Goal: Task Accomplishment & Management: Complete application form

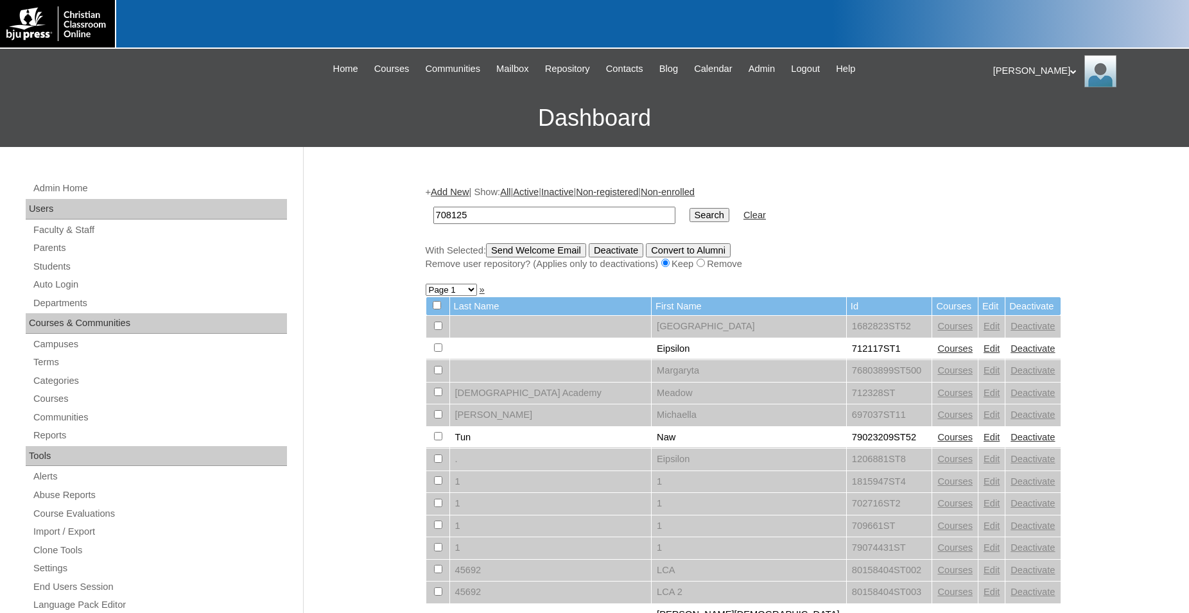
type input "708125"
click at [689, 208] on input "Search" at bounding box center [709, 215] width 40 height 14
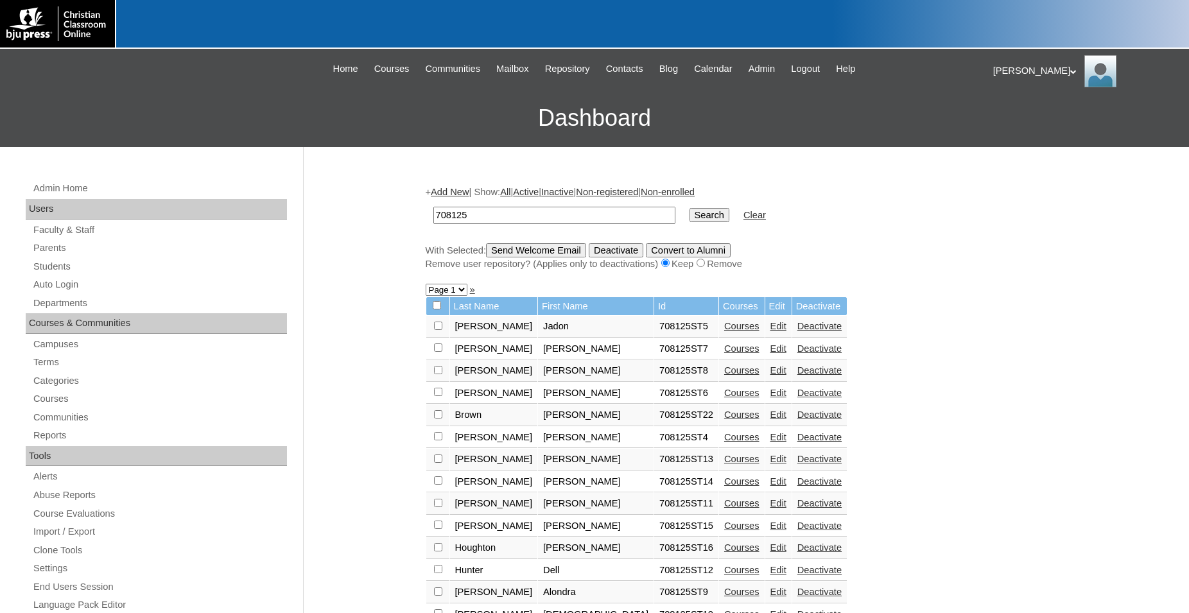
click at [770, 352] on link "Edit" at bounding box center [778, 348] width 16 height 10
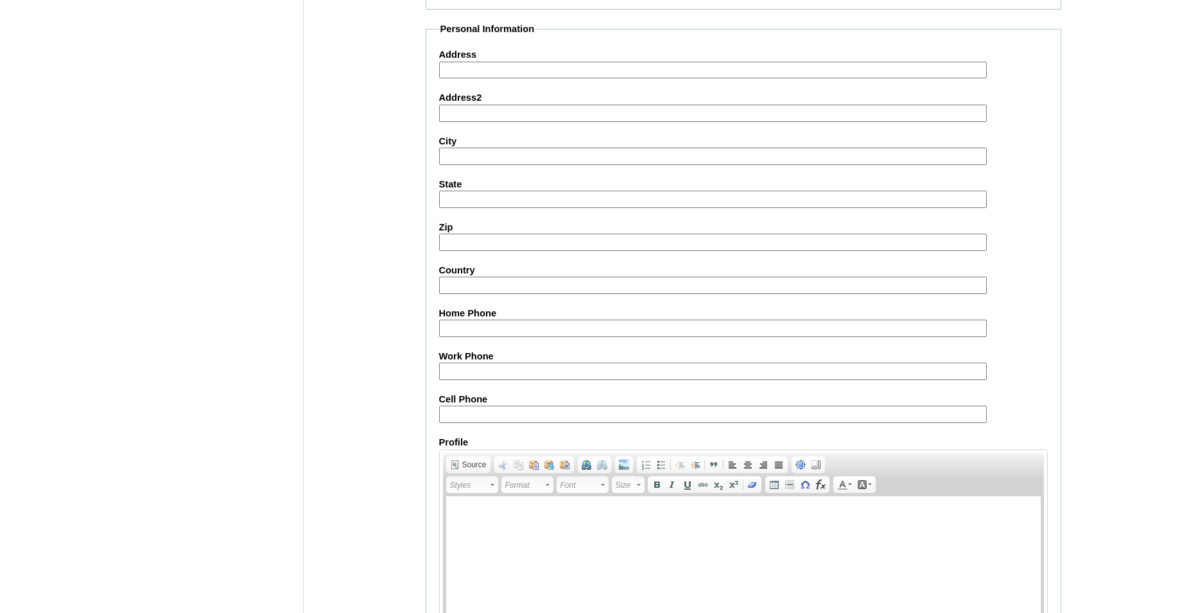
scroll to position [1365, 0]
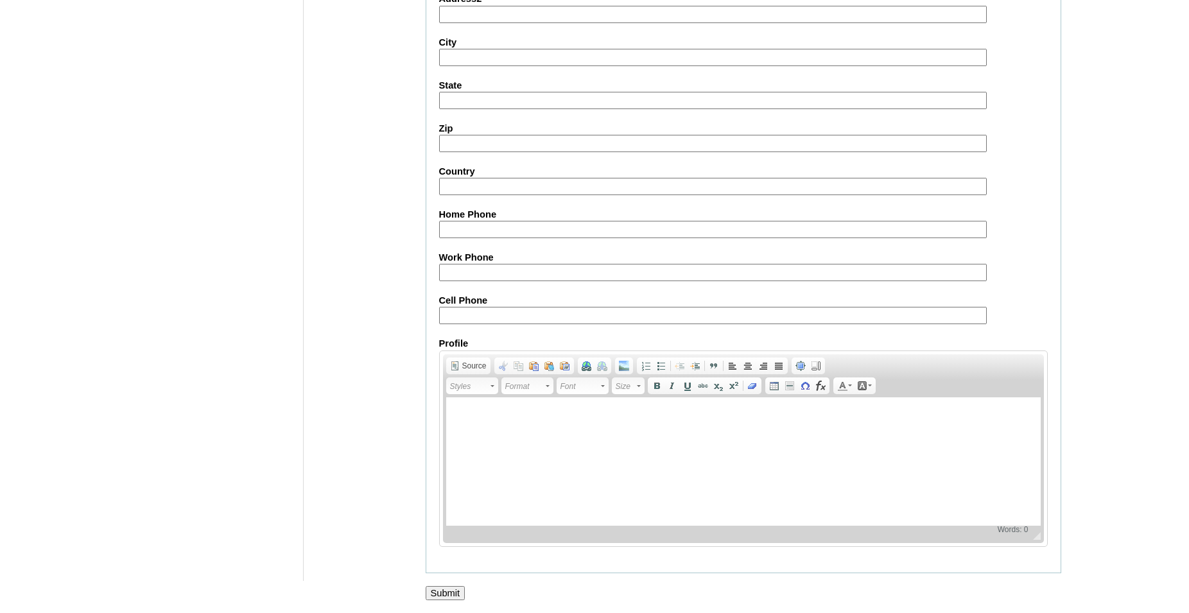
click at [449, 592] on input "Submit" at bounding box center [445, 593] width 40 height 14
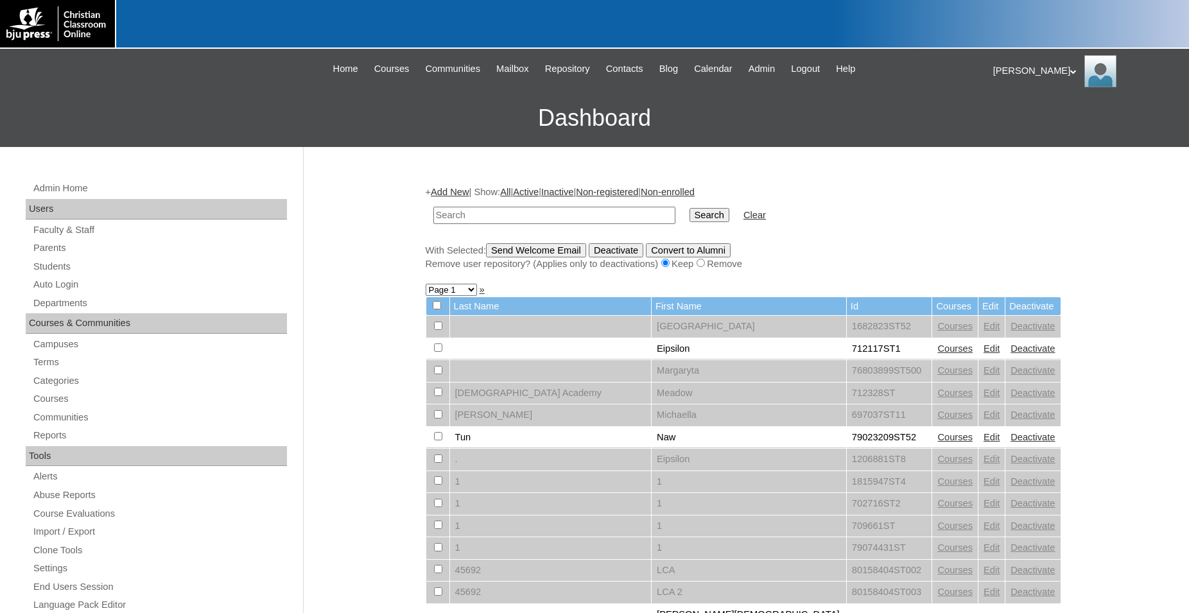
click at [564, 212] on input "text" at bounding box center [554, 215] width 242 height 17
type input "708125"
click at [689, 208] on input "Search" at bounding box center [709, 215] width 40 height 14
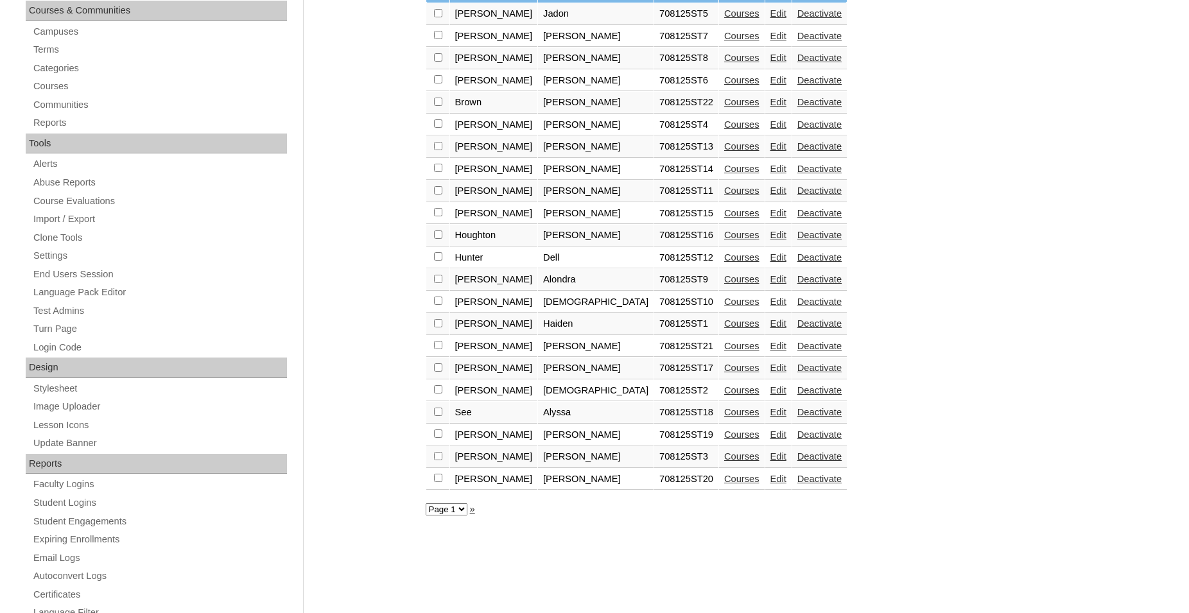
scroll to position [327, 0]
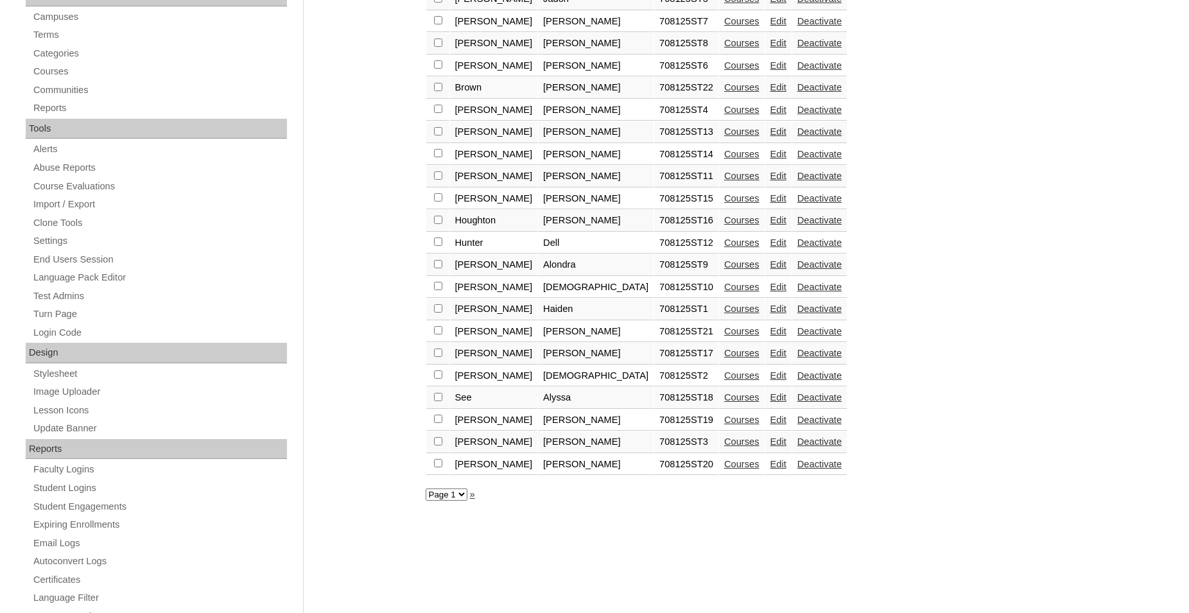
click at [770, 203] on link "Edit" at bounding box center [778, 198] width 16 height 10
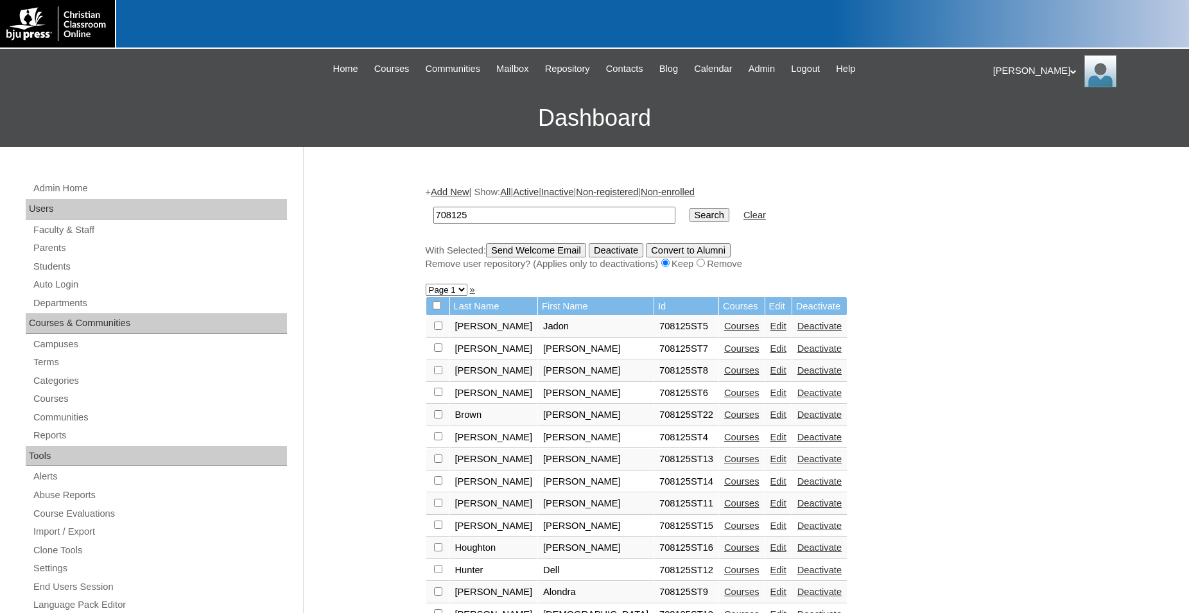
click at [770, 354] on link "Edit" at bounding box center [778, 348] width 16 height 10
click at [770, 531] on link "Edit" at bounding box center [778, 525] width 16 height 10
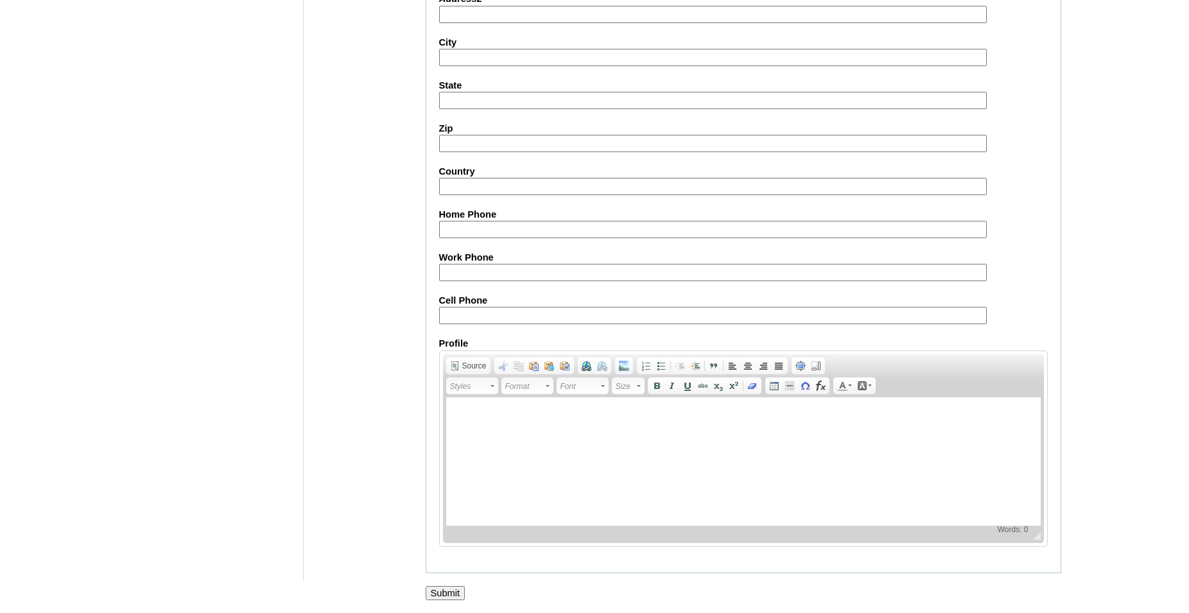
scroll to position [1365, 0]
click at [440, 596] on input "Submit" at bounding box center [445, 593] width 40 height 14
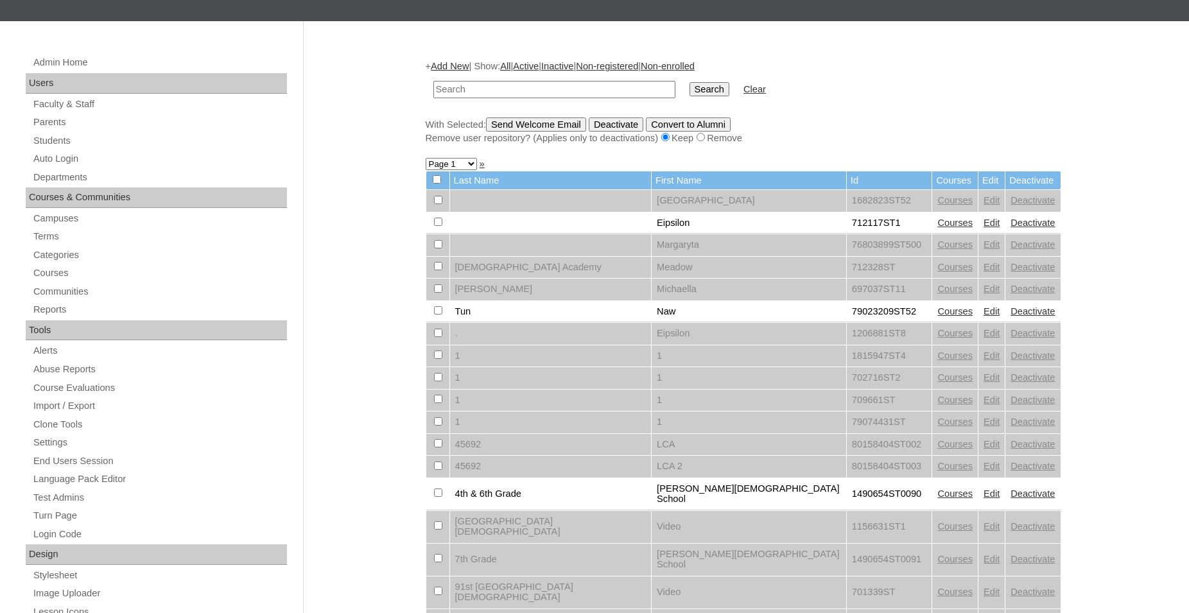
scroll to position [131, 0]
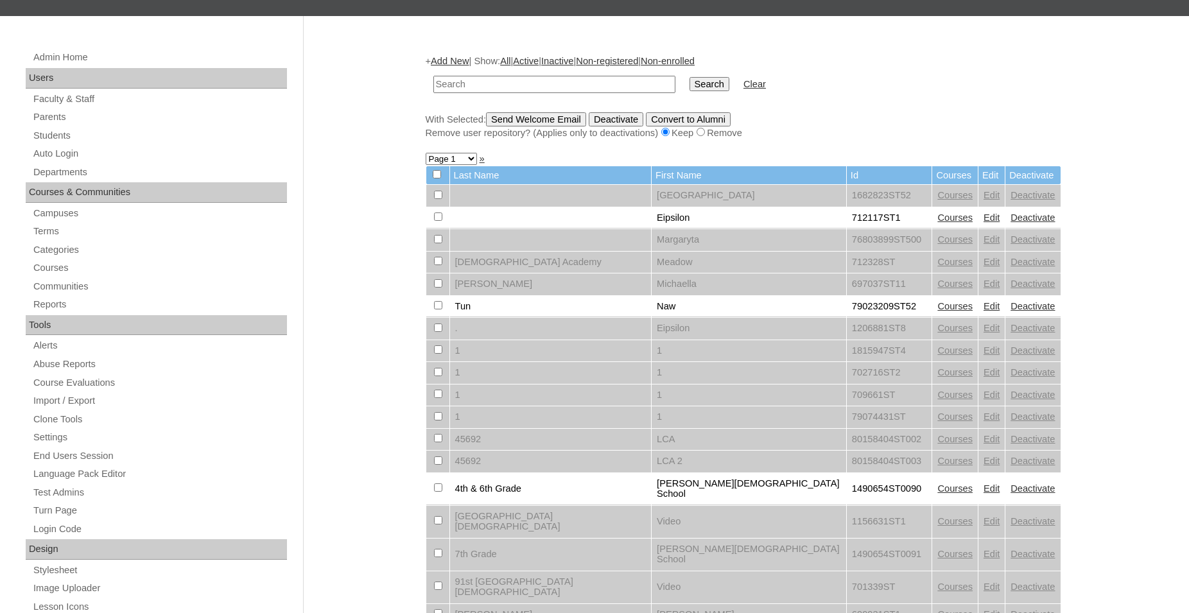
click at [601, 83] on input "text" at bounding box center [554, 84] width 242 height 17
type input "708125"
click at [689, 77] on input "Search" at bounding box center [709, 84] width 40 height 14
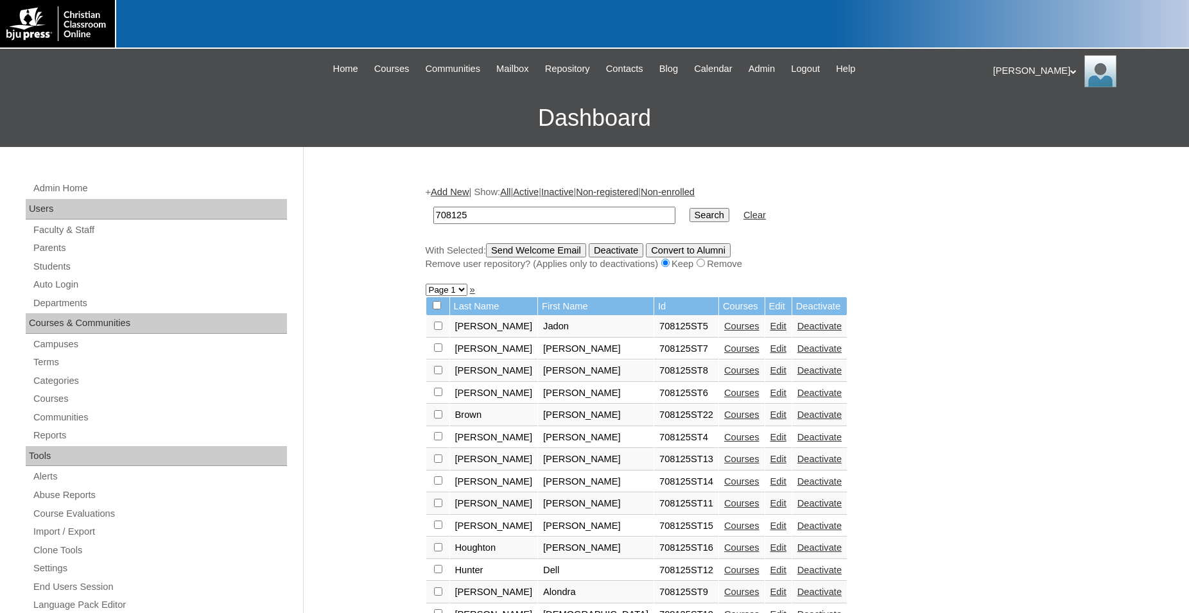
click at [770, 531] on link "Edit" at bounding box center [778, 525] width 16 height 10
click at [770, 354] on link "Edit" at bounding box center [778, 348] width 16 height 10
drag, startPoint x: 551, startPoint y: 214, endPoint x: 412, endPoint y: 214, distance: 138.6
click at [433, 214] on input "708125" at bounding box center [554, 215] width 242 height 17
type input "712676"
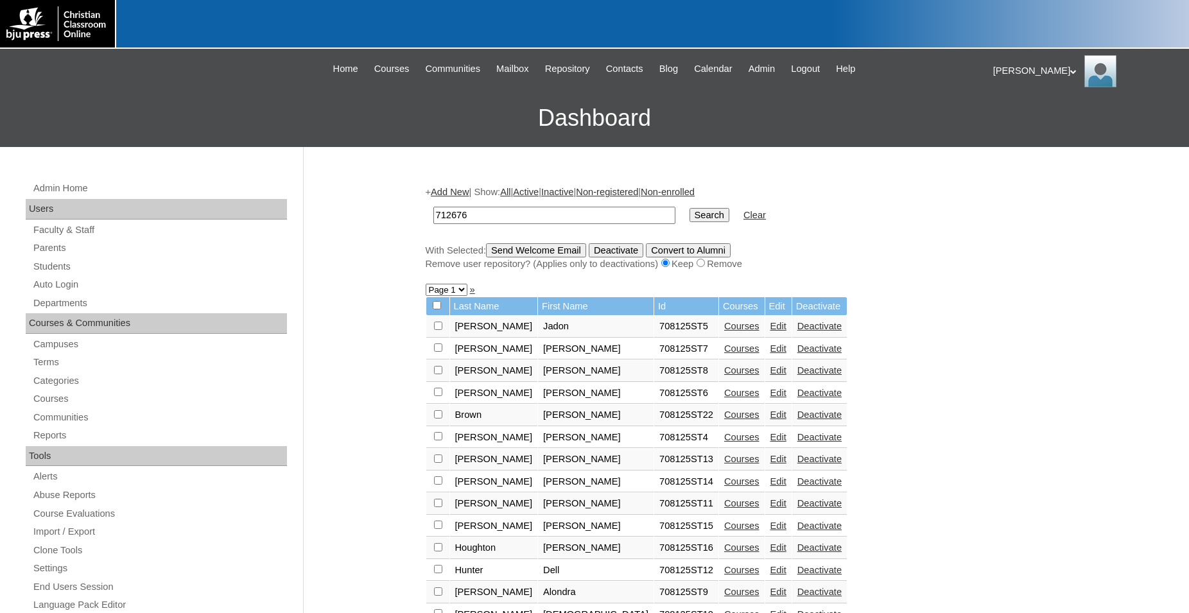
click at [689, 208] on input "Search" at bounding box center [709, 215] width 40 height 14
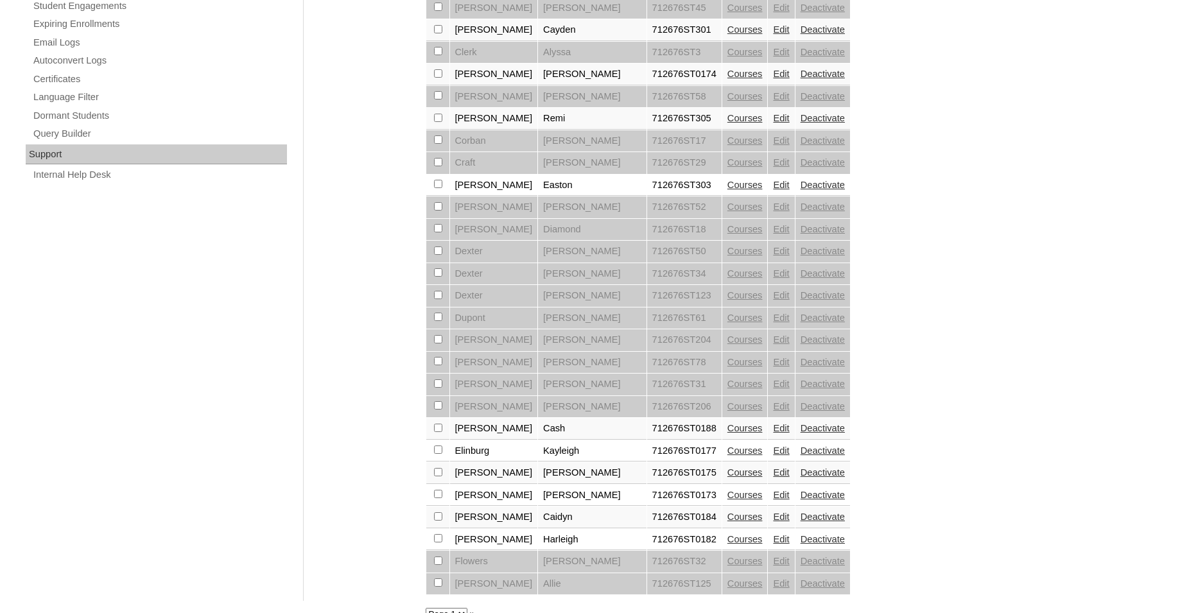
scroll to position [870, 0]
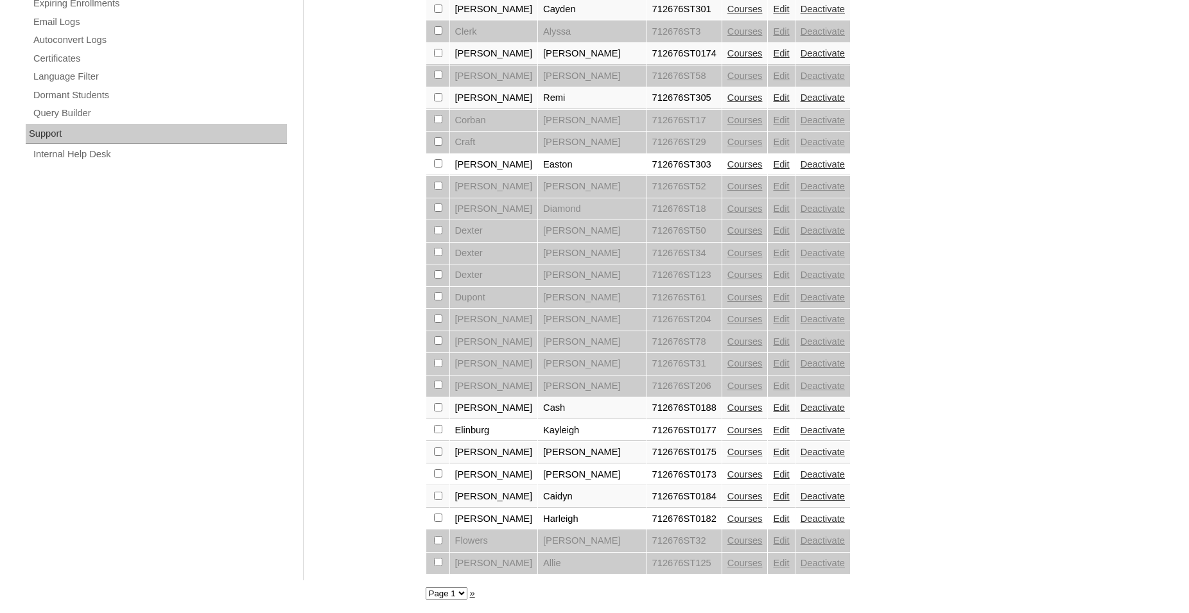
click at [425, 587] on select "Page 1 Page 2 Page 3" at bounding box center [446, 593] width 42 height 12
select select "admin_students.php?q=712676&submit=Search&page=3"
click option "Page 3" at bounding box center [0, 0] width 0 height 0
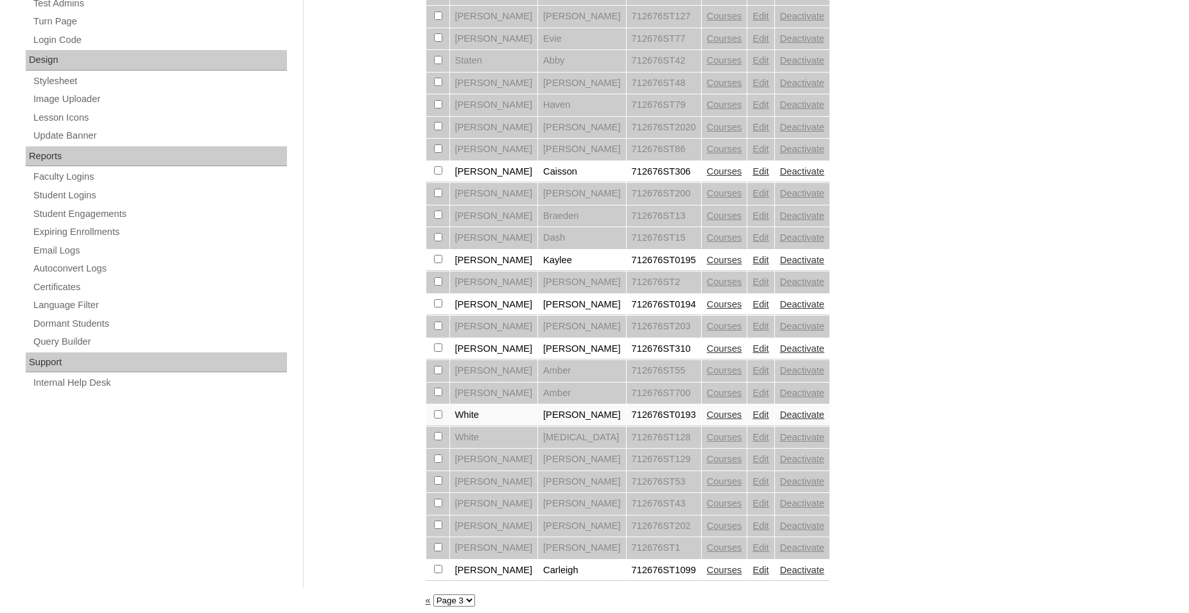
scroll to position [646, 0]
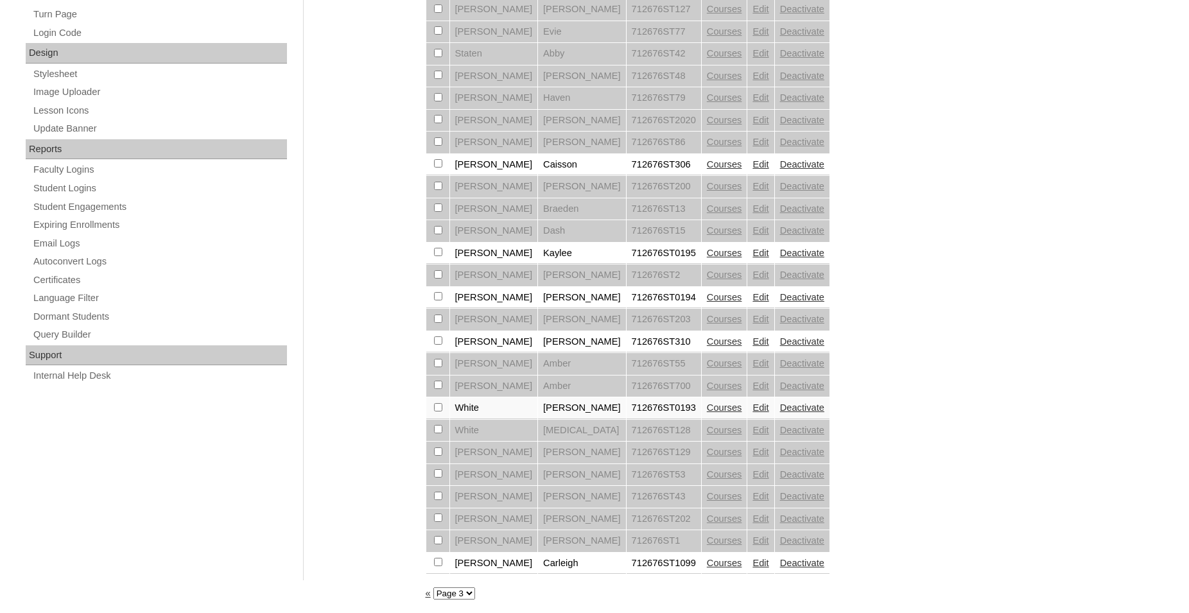
click at [433, 587] on select "Page 1 Page 2 Page 3" at bounding box center [454, 593] width 42 height 12
select select "admin_students.php?q=712676&submit=Search&page=2"
click option "Page 2" at bounding box center [0, 0] width 0 height 0
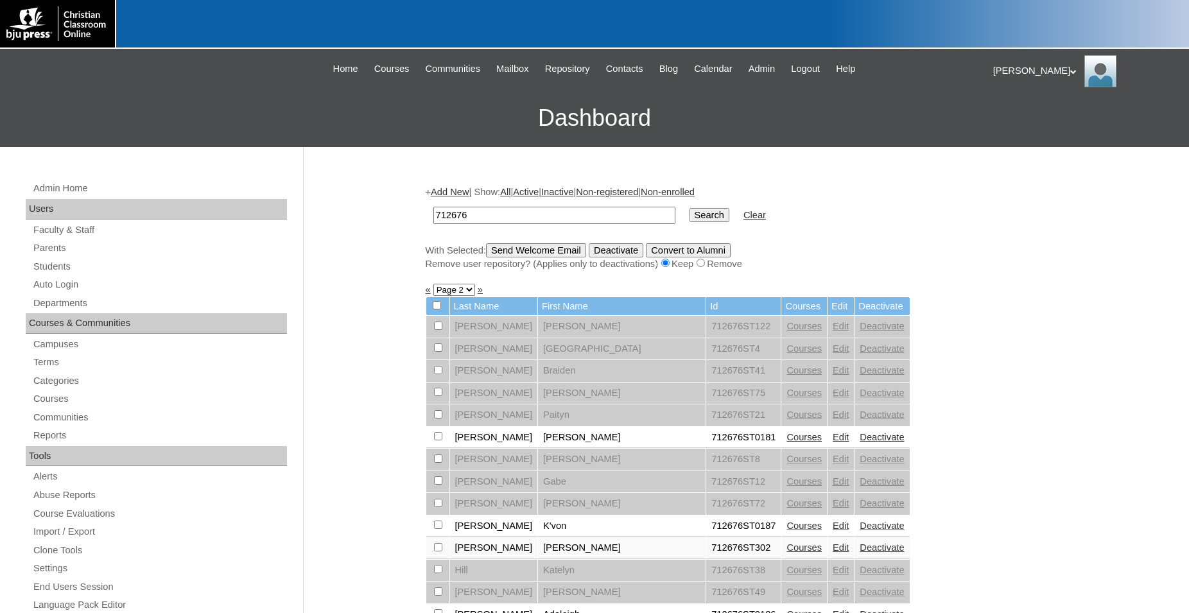
click at [462, 192] on link "Add New" at bounding box center [450, 192] width 38 height 10
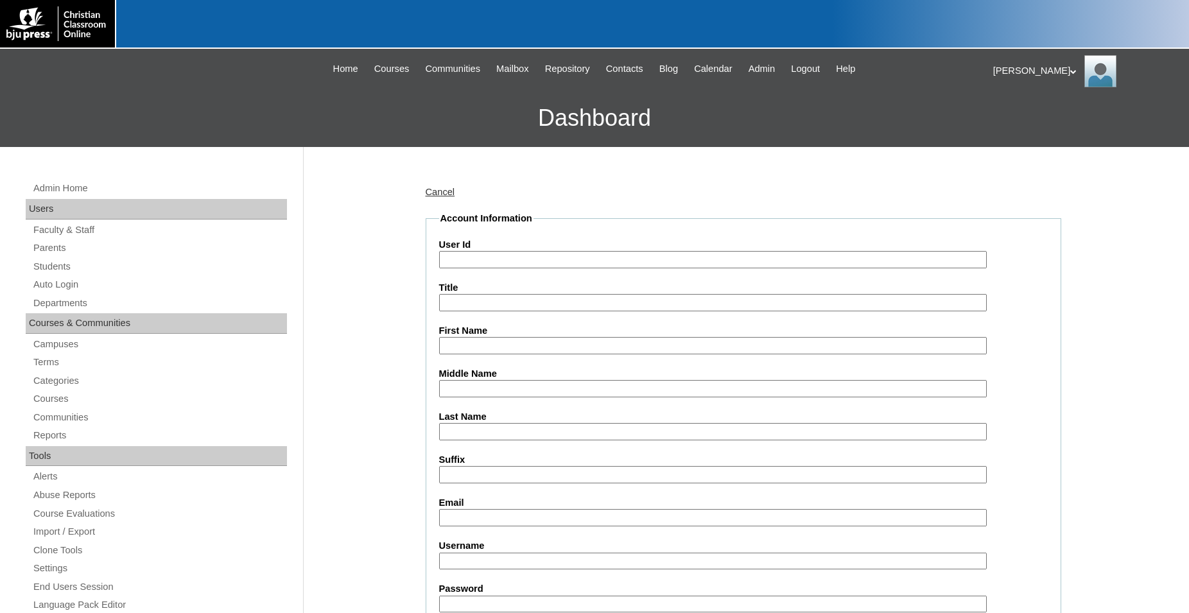
click at [575, 257] on input "User Id" at bounding box center [712, 259] width 547 height 17
type input "712676ST2501"
click at [537, 346] on input "First Name" at bounding box center [712, 345] width 547 height 17
type input "[PERSON_NAME]"
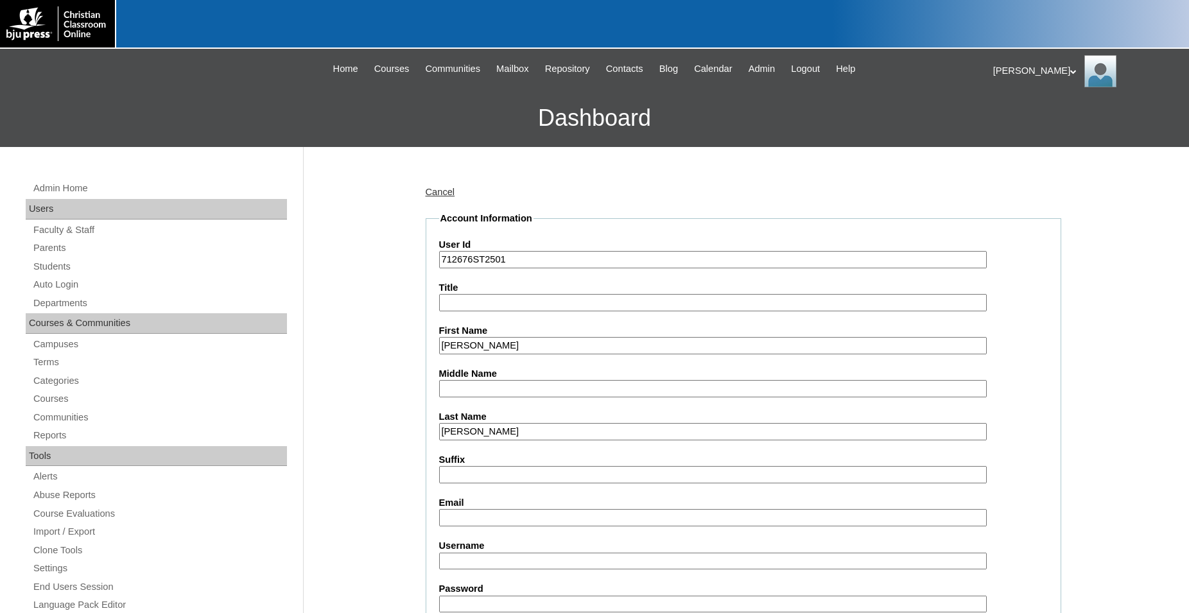
click at [538, 516] on input "Email" at bounding box center [712, 517] width 547 height 17
click at [535, 516] on input "Email" at bounding box center [712, 517] width 547 height 17
paste input "ceaves@hebroncschool.com"
type input "ceaves@hebroncschool.com"
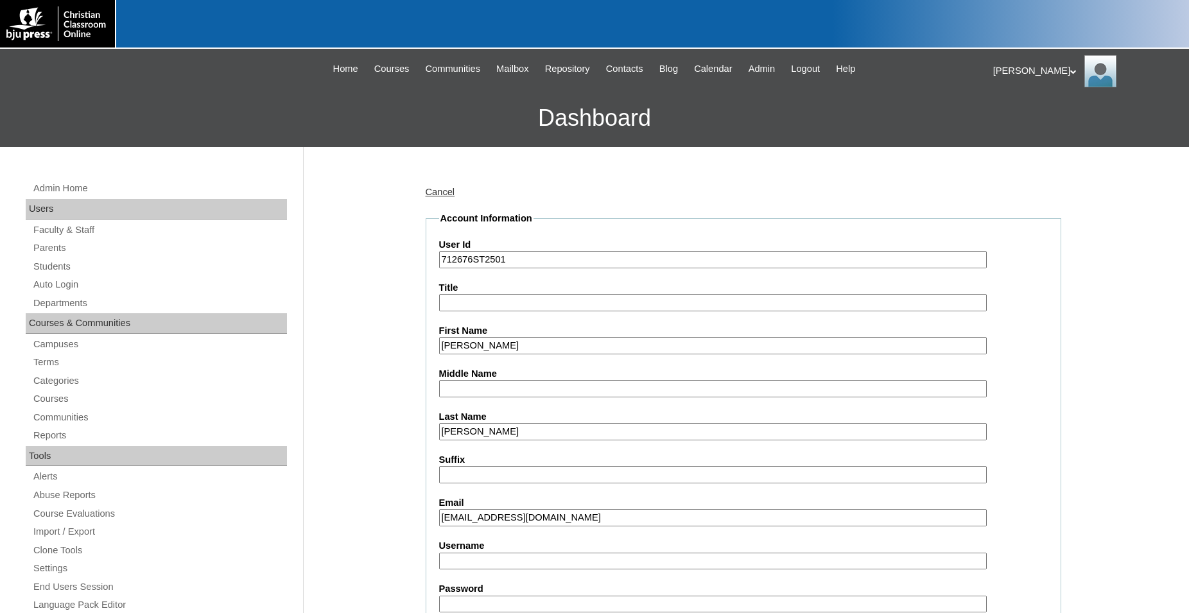
scroll to position [262, 0]
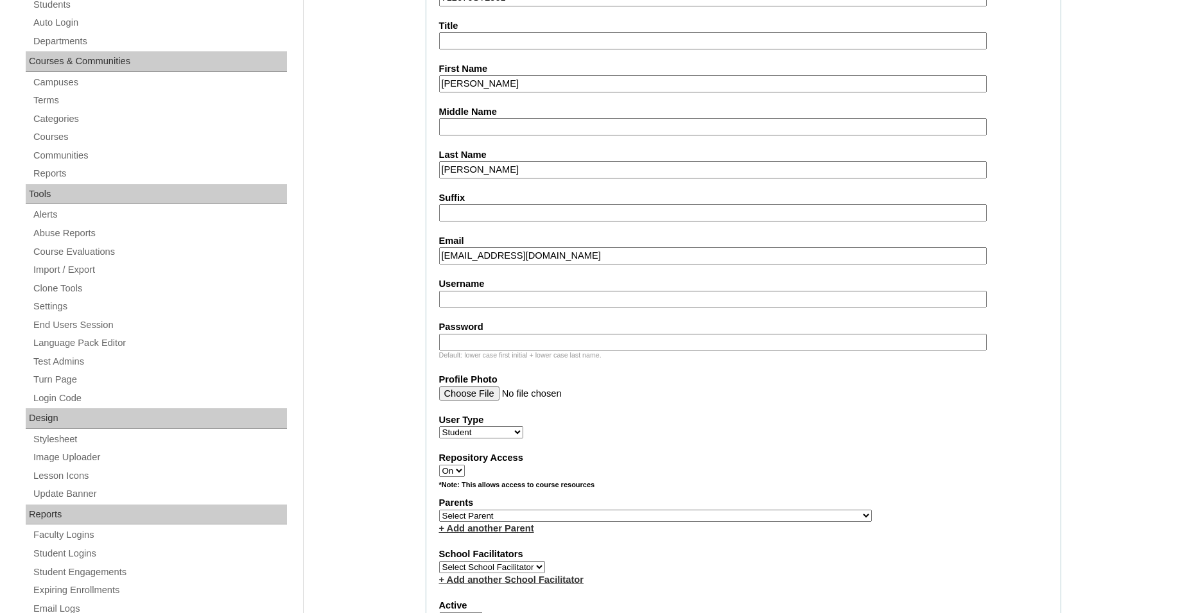
click at [540, 302] on input "Username" at bounding box center [712, 299] width 547 height 17
select select "36875"
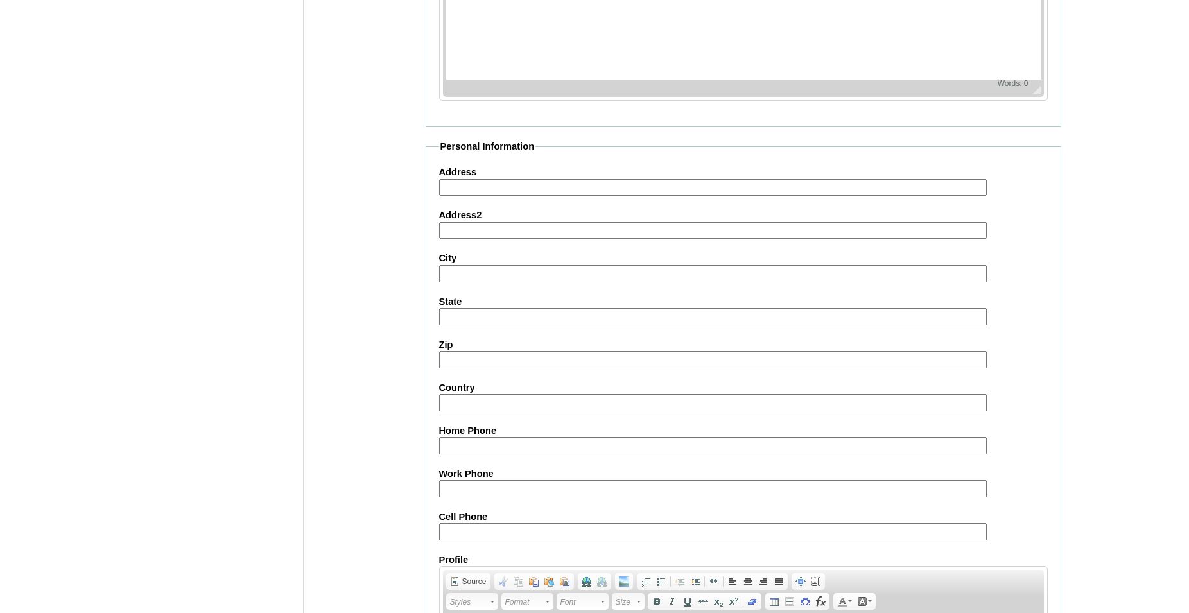
scroll to position [1361, 0]
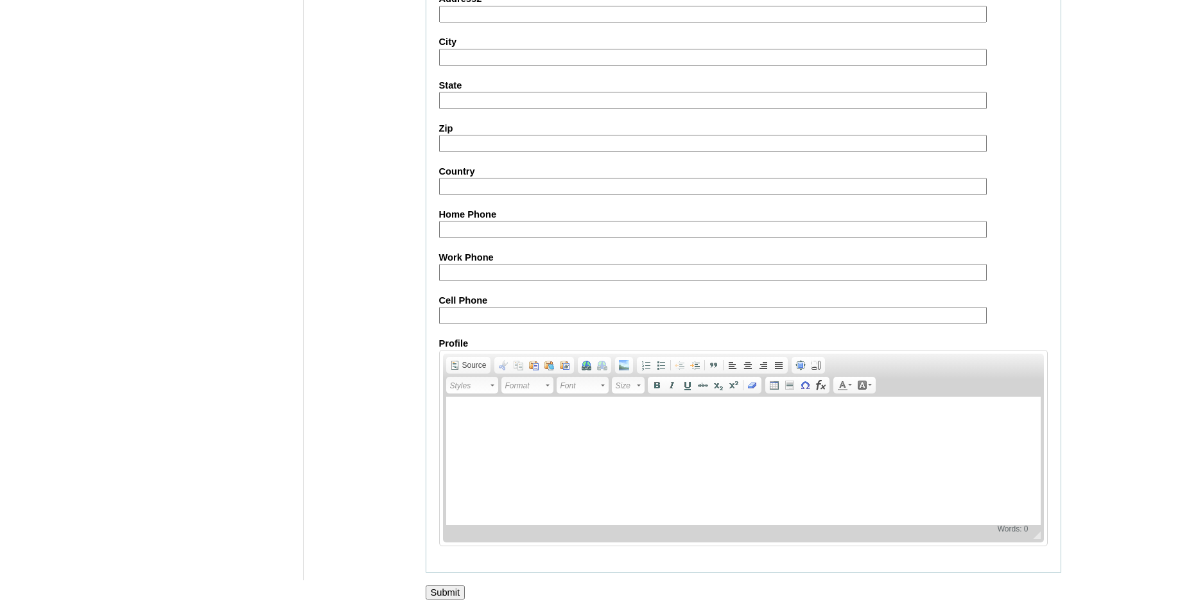
click at [445, 596] on input "Submit" at bounding box center [445, 592] width 40 height 14
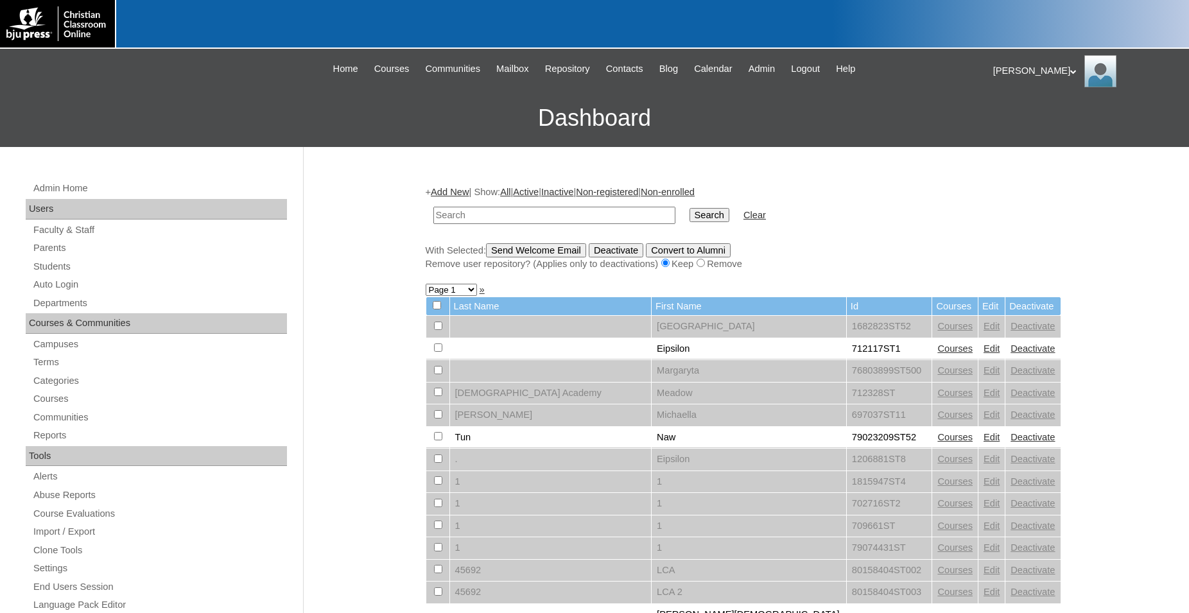
click at [520, 214] on input "text" at bounding box center [554, 215] width 242 height 17
click at [571, 216] on input "text" at bounding box center [554, 215] width 242 height 17
type input "712676"
click at [689, 208] on input "Search" at bounding box center [709, 215] width 40 height 14
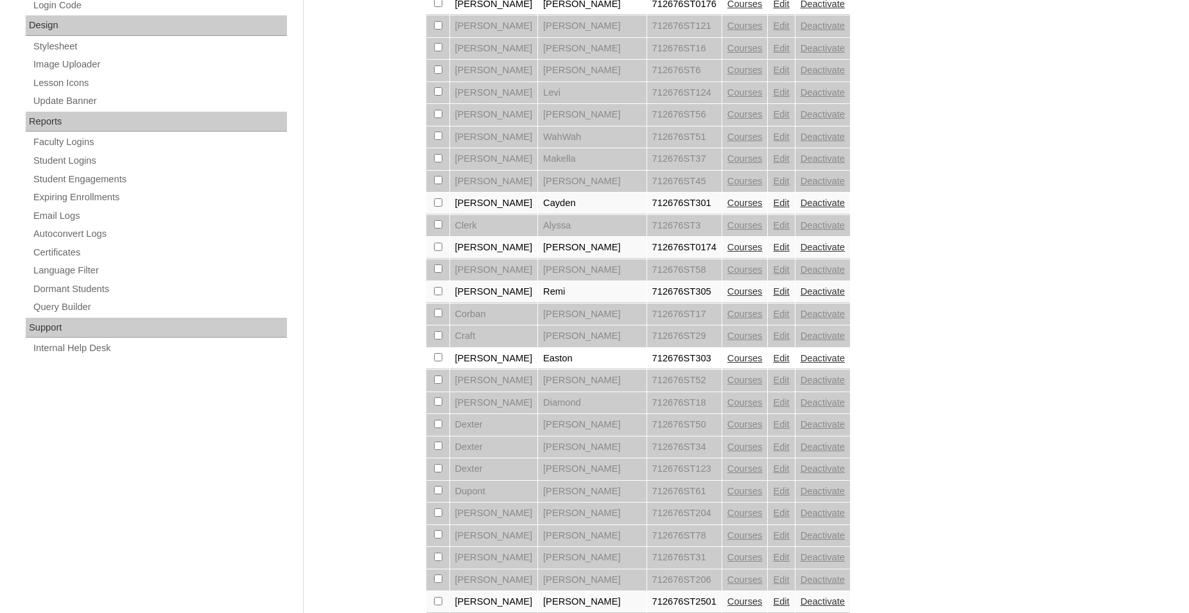
scroll to position [870, 0]
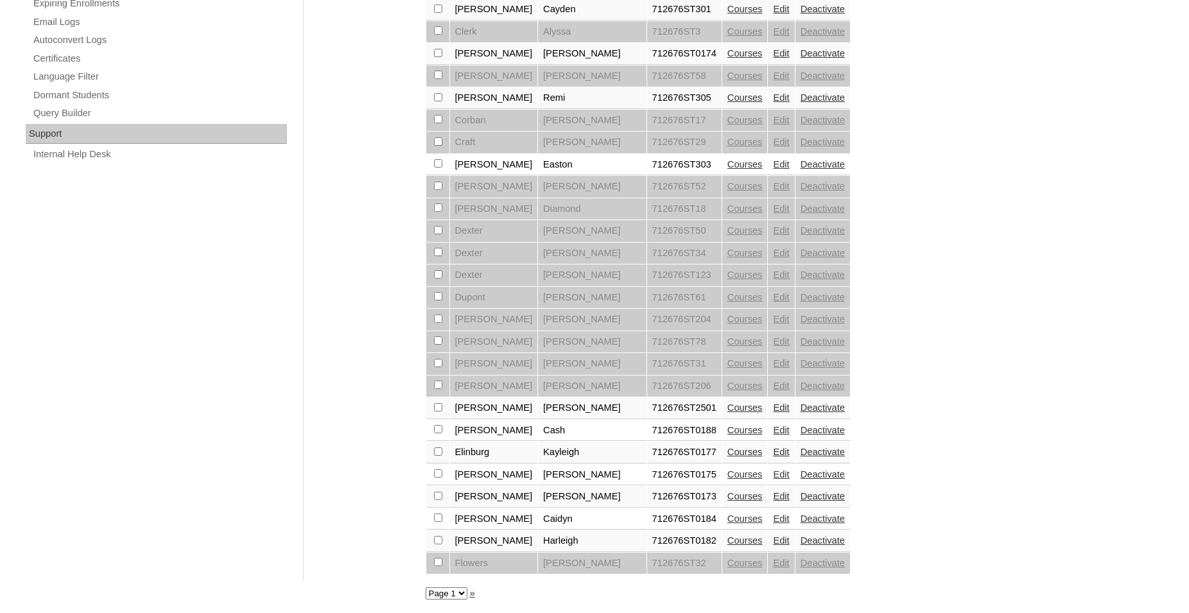
click at [727, 406] on link "Courses" at bounding box center [744, 407] width 35 height 10
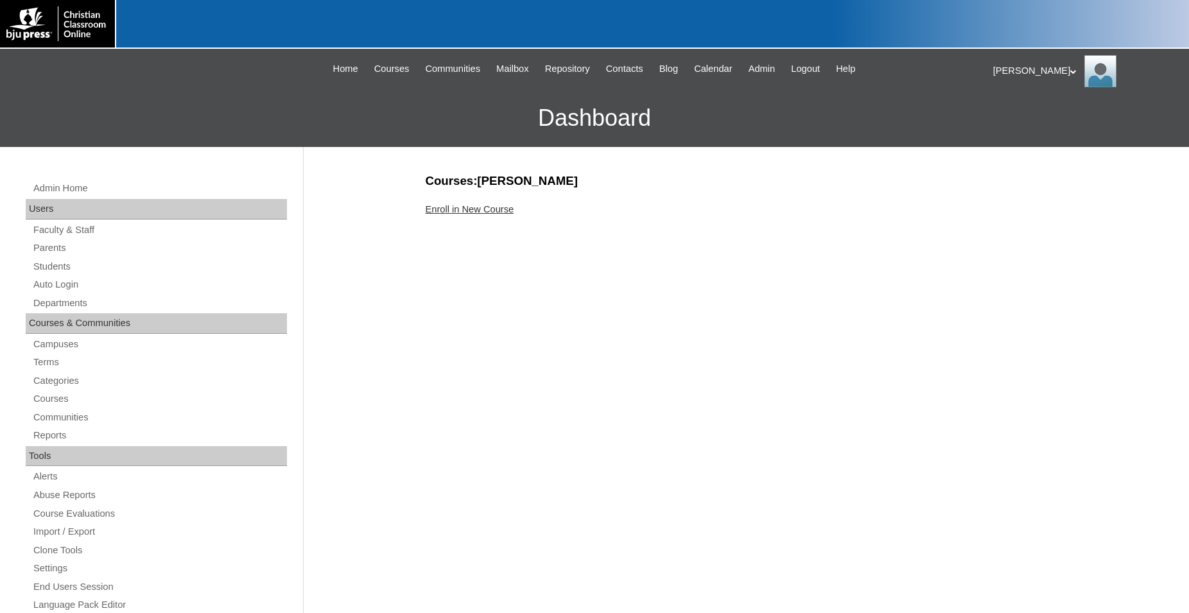
click at [495, 207] on link "Enroll in New Course" at bounding box center [469, 209] width 89 height 10
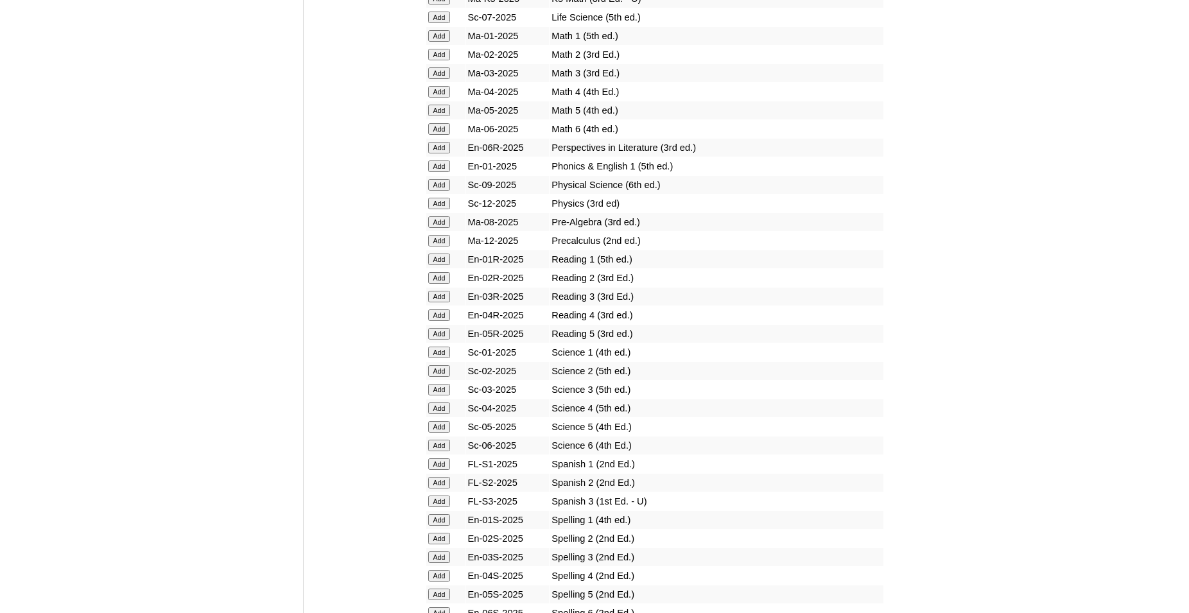
scroll to position [1440, 0]
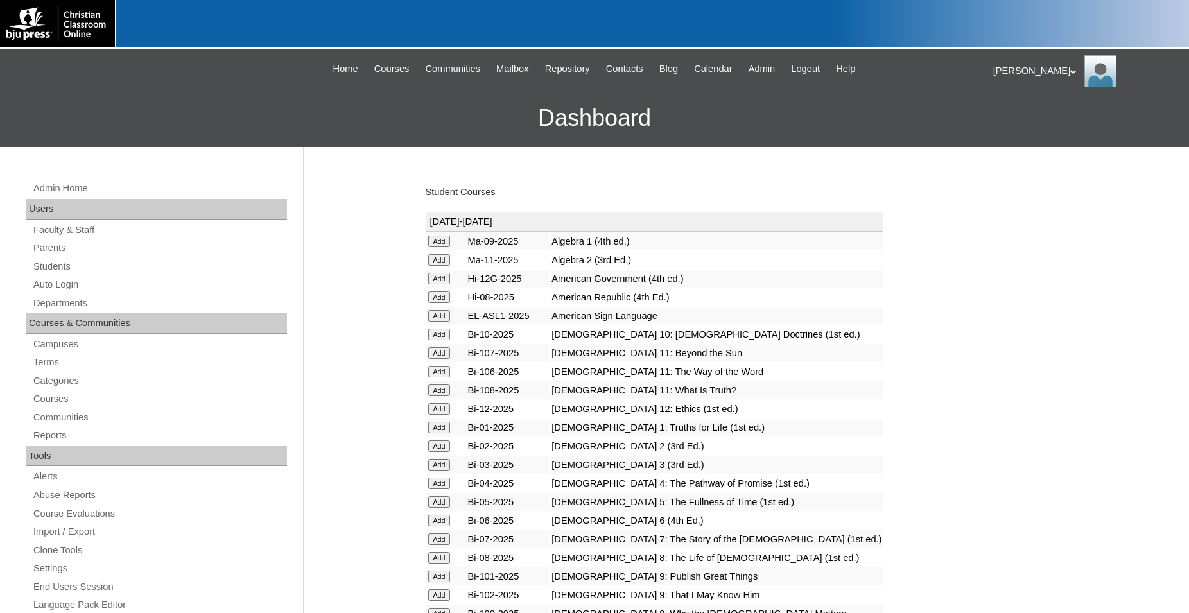
click at [460, 189] on link "Student Courses" at bounding box center [460, 192] width 70 height 10
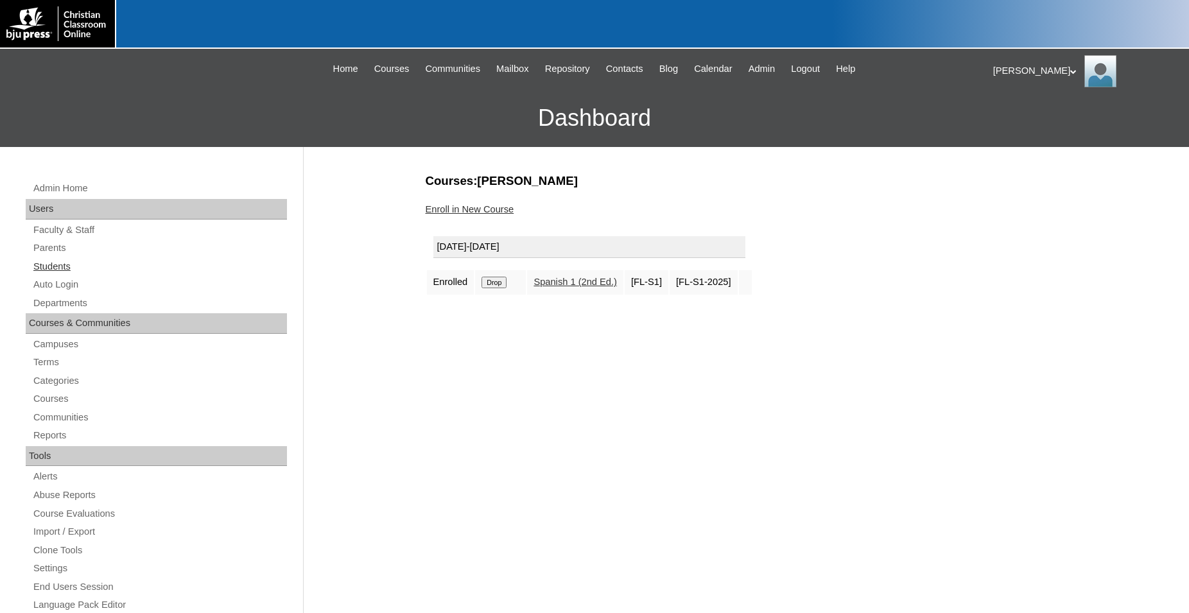
click at [58, 266] on link "Students" at bounding box center [159, 267] width 255 height 16
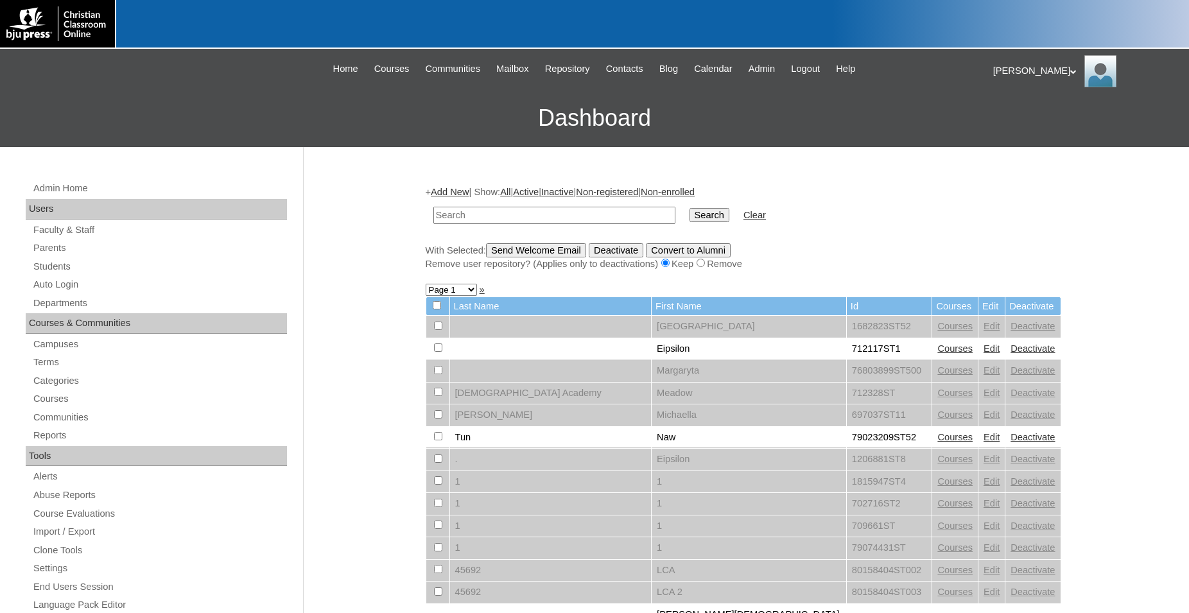
click at [494, 212] on input "text" at bounding box center [554, 215] width 242 height 17
type input "712676"
click at [689, 208] on input "Search" at bounding box center [709, 215] width 40 height 14
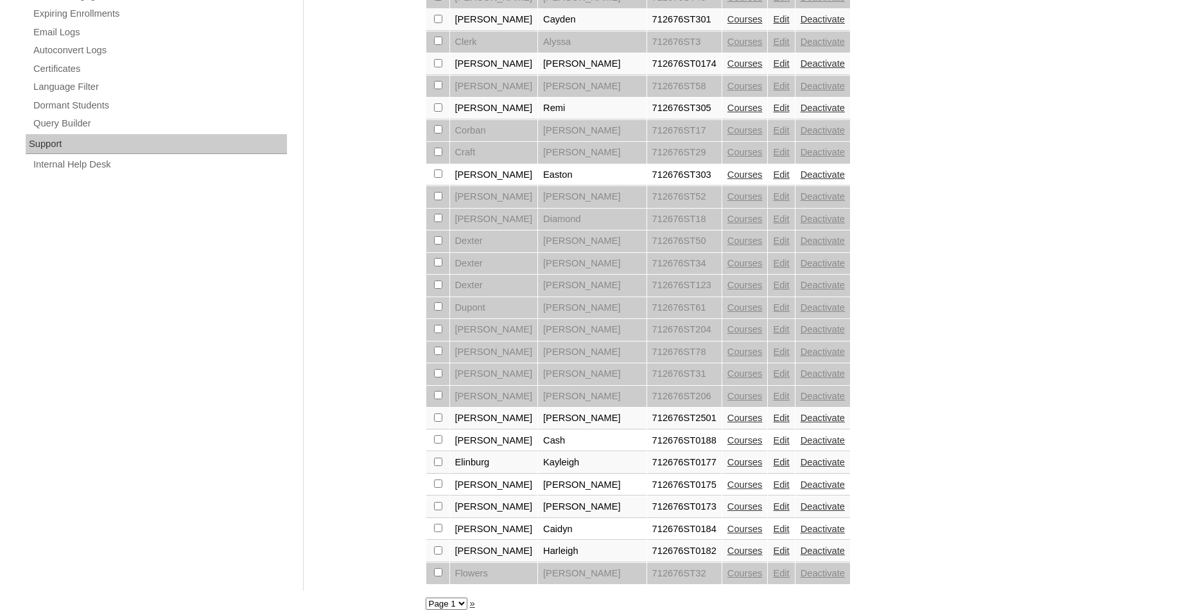
scroll to position [870, 0]
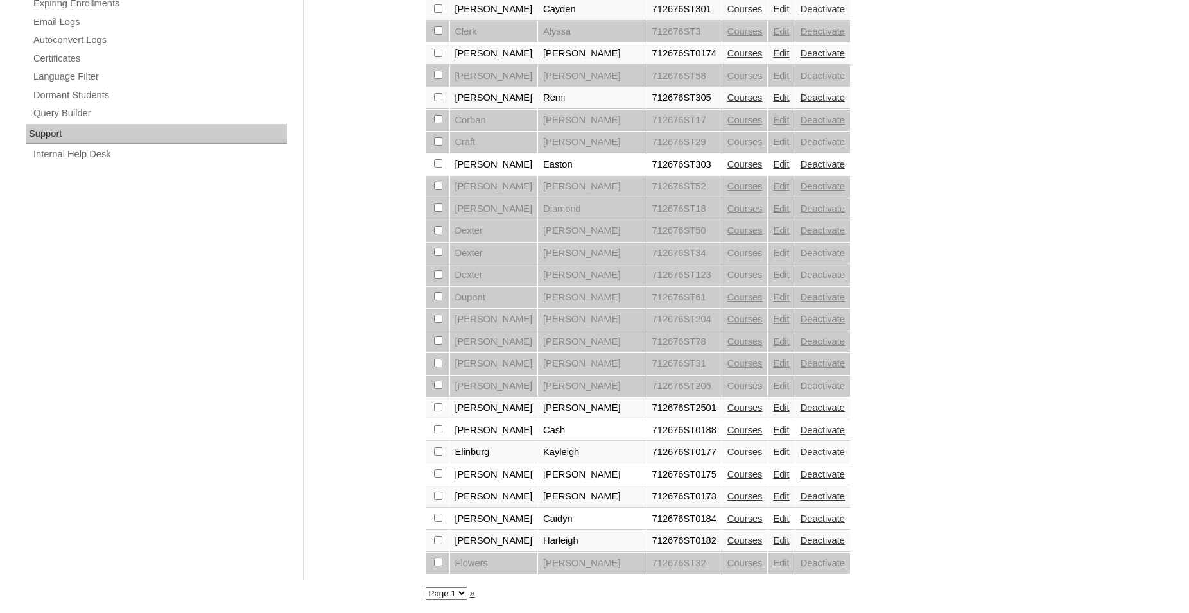
checkbox input "true"
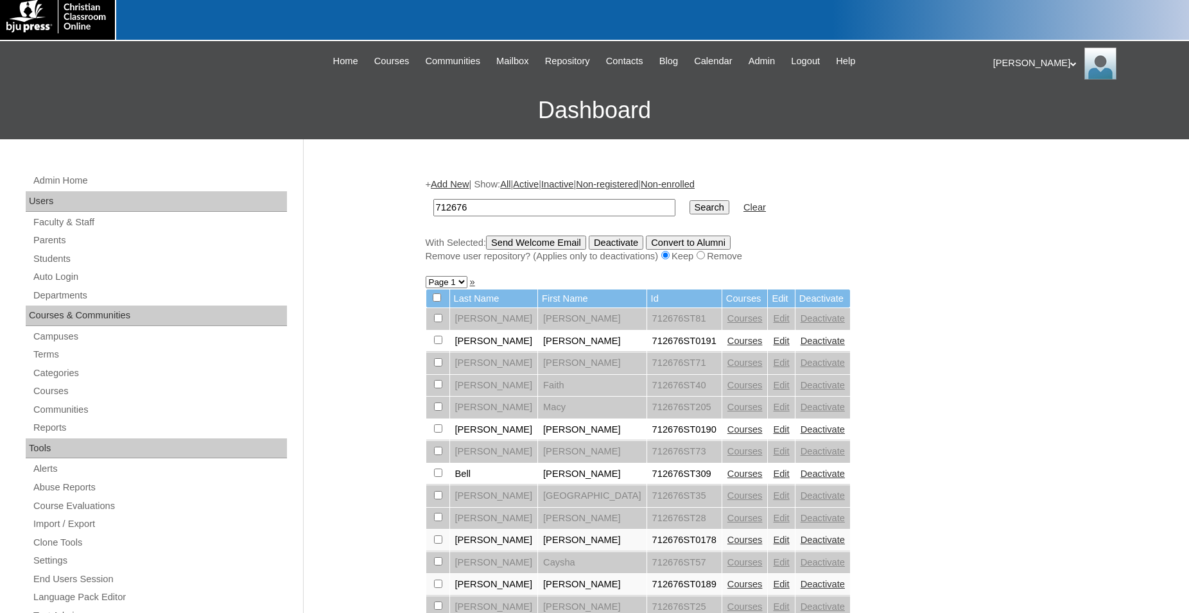
scroll to position [0, 0]
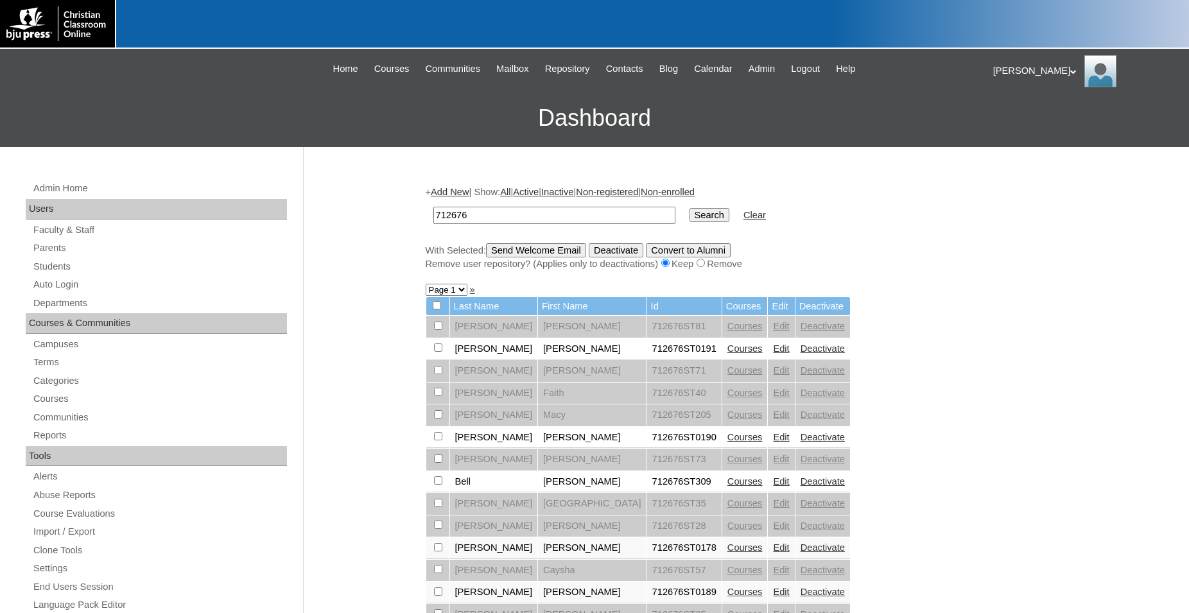
click at [549, 250] on input "Send Welcome Email" at bounding box center [536, 250] width 100 height 14
